Goal: Information Seeking & Learning: Learn about a topic

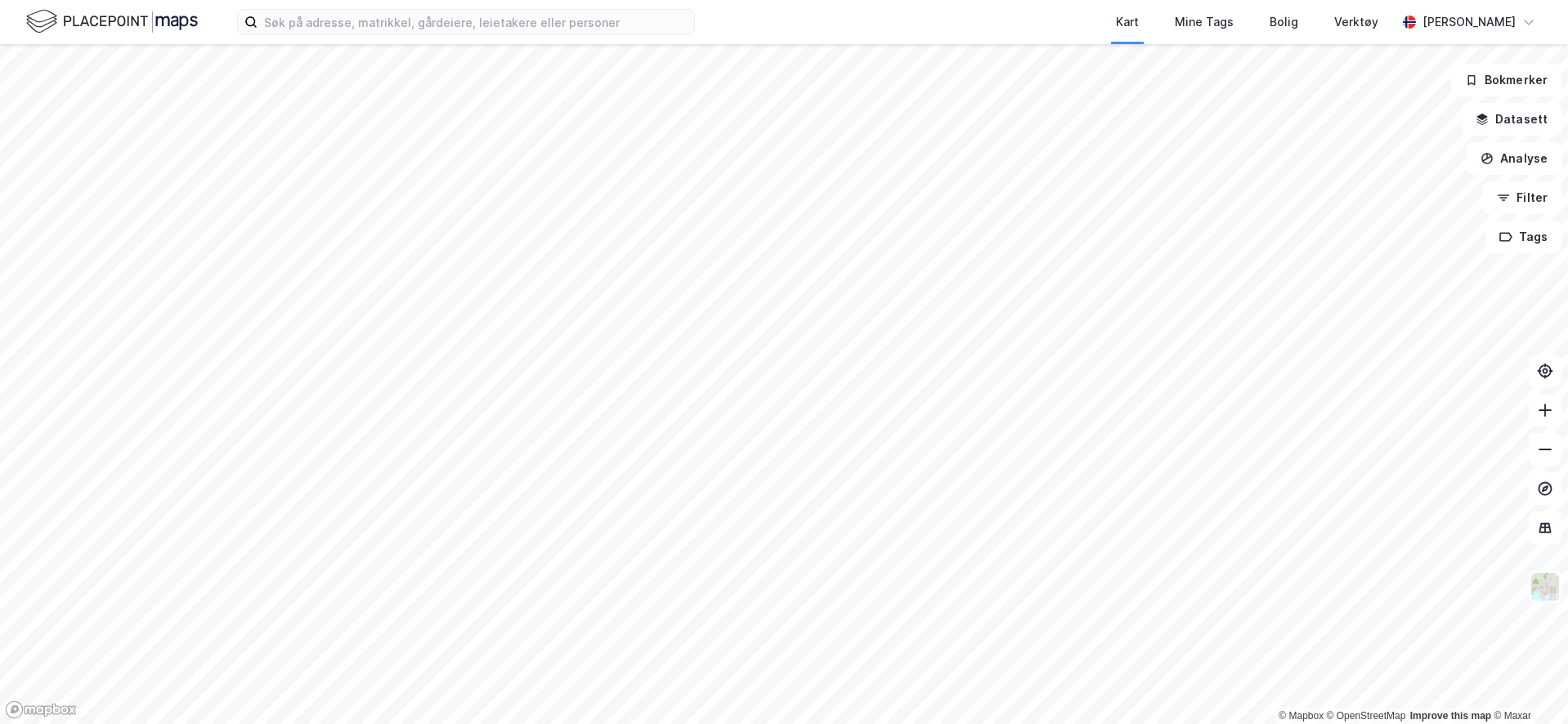
click at [556, 40] on div "Kart Mine Tags Bolig Verktøy [PERSON_NAME]" at bounding box center [784, 22] width 1568 height 44
click at [554, 28] on input at bounding box center [476, 22] width 436 height 24
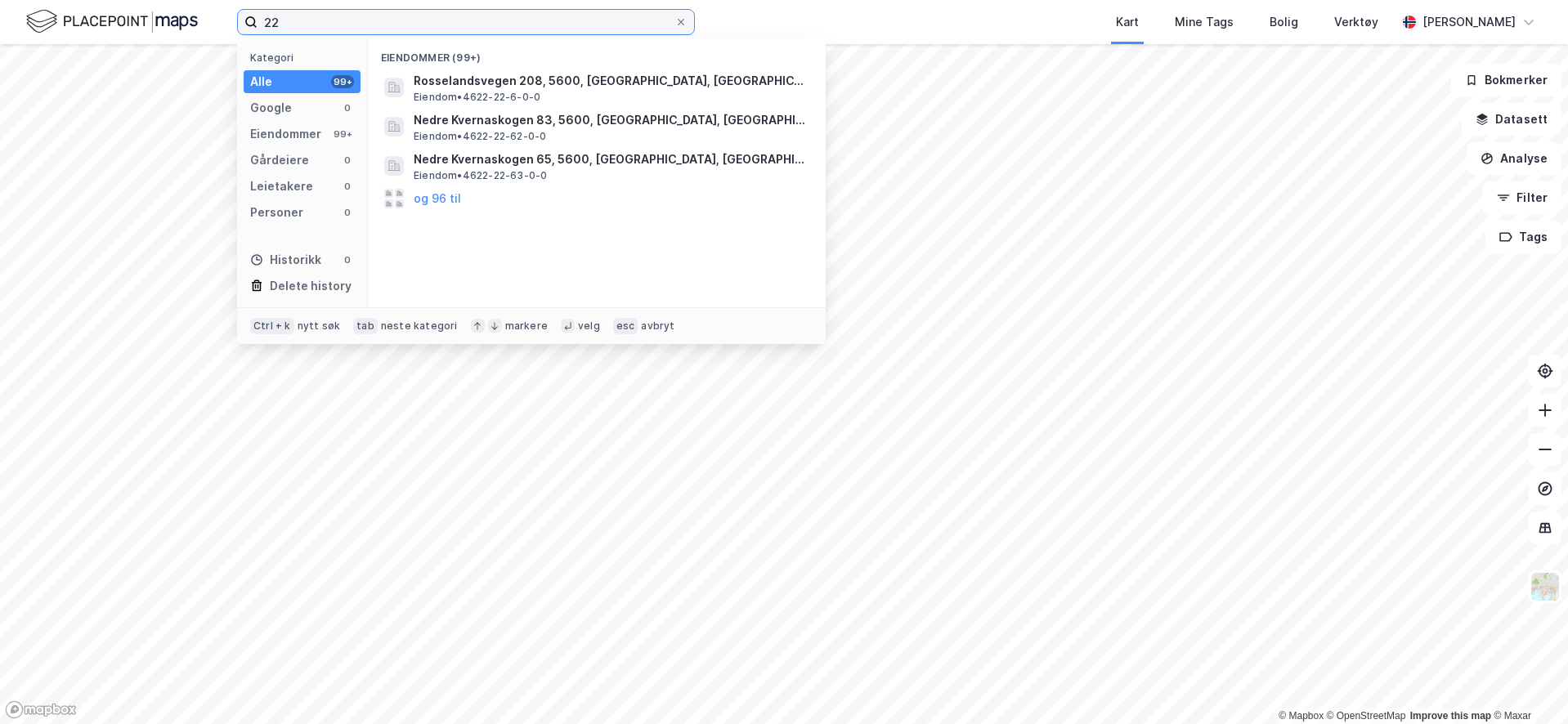
type input "2"
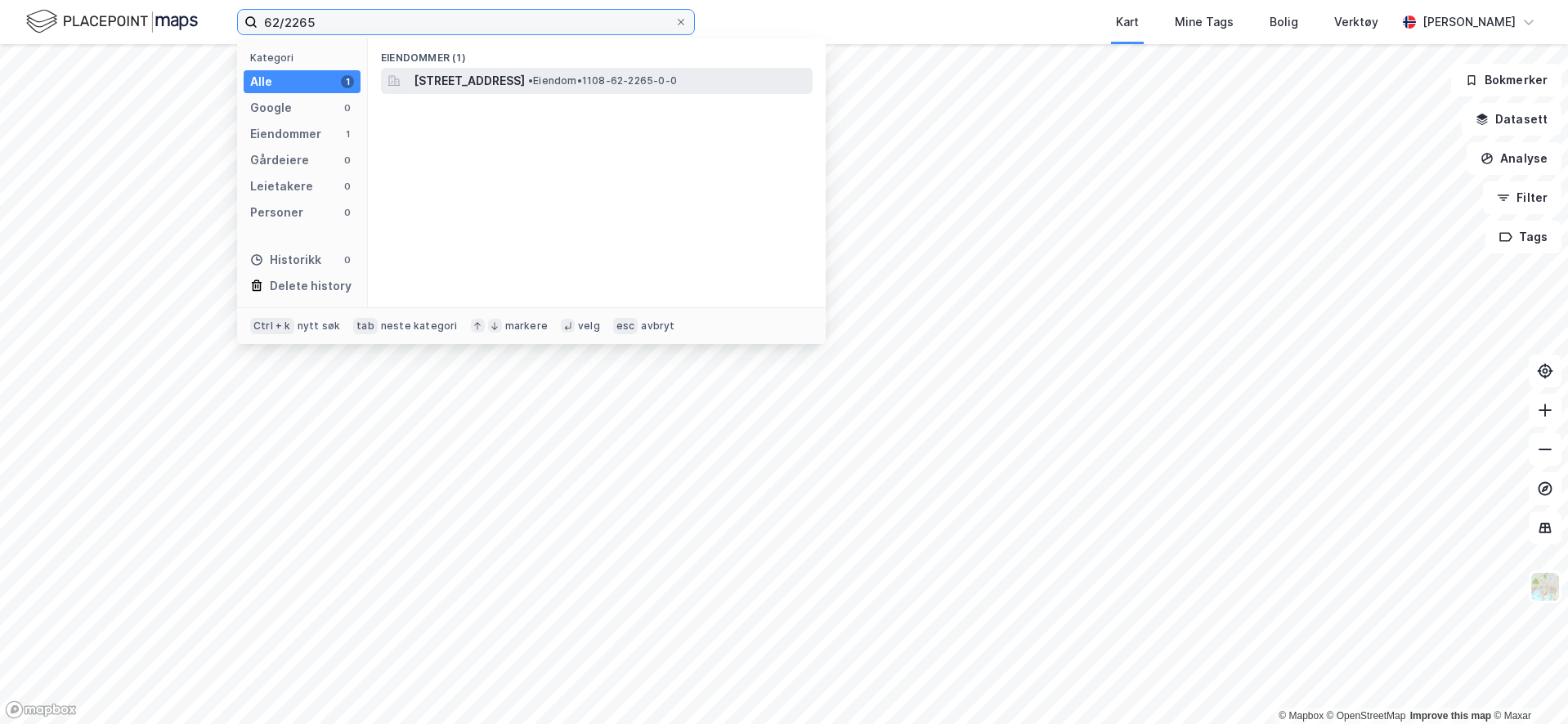
type input "62/2265"
click at [525, 85] on span "[STREET_ADDRESS]" at bounding box center [469, 81] width 111 height 20
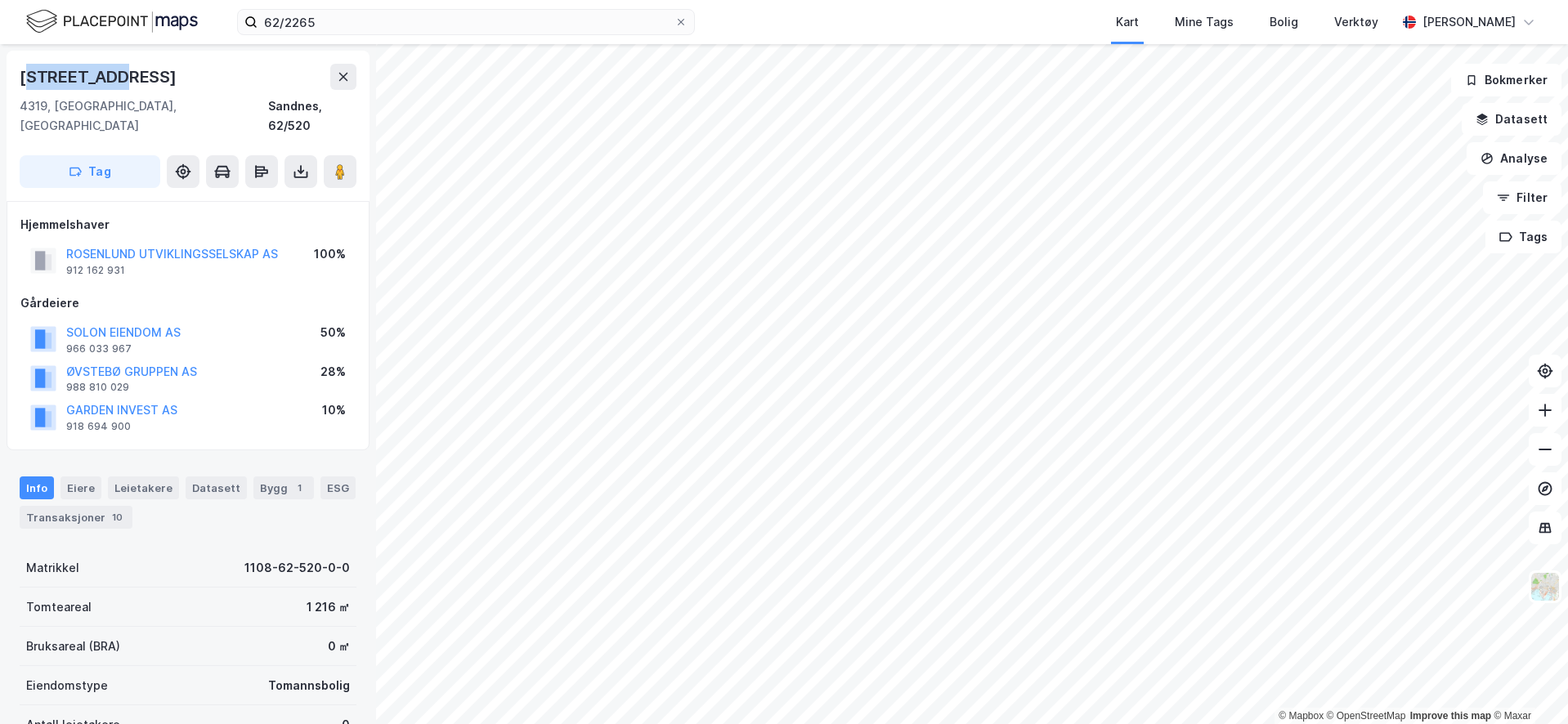
drag, startPoint x: 133, startPoint y: 76, endPoint x: 171, endPoint y: 91, distance: 40.9
click at [31, 66] on div "[STREET_ADDRESS]" at bounding box center [188, 77] width 337 height 26
click at [338, 77] on icon at bounding box center [343, 77] width 13 height 13
